Goal: Check status: Check status

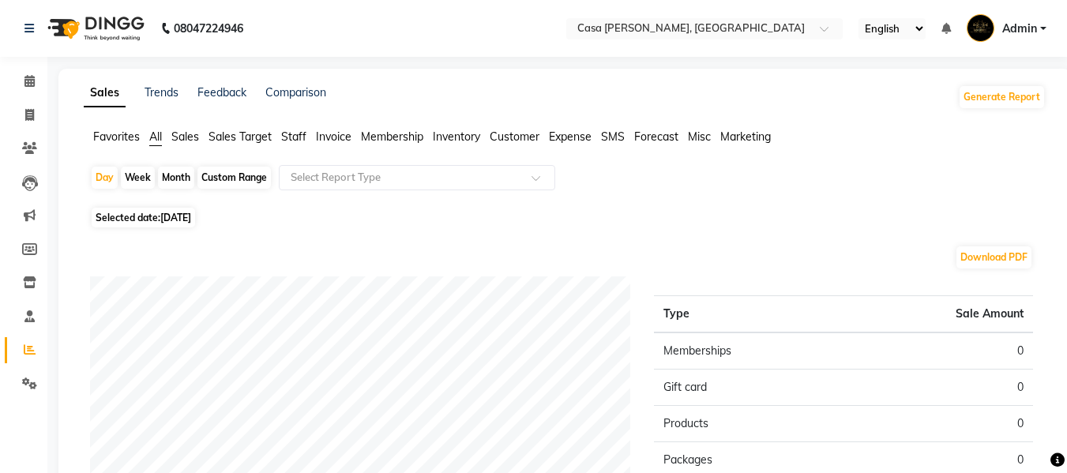
click at [172, 179] on div "Month" at bounding box center [176, 178] width 36 height 22
select select "9"
select select "2025"
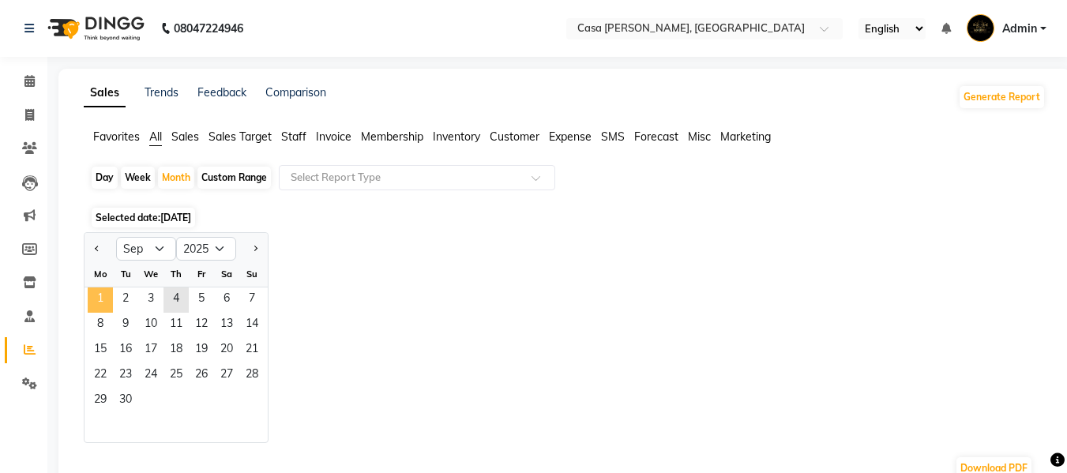
click at [100, 310] on span "1" at bounding box center [100, 299] width 25 height 25
